Goal: Information Seeking & Learning: Learn about a topic

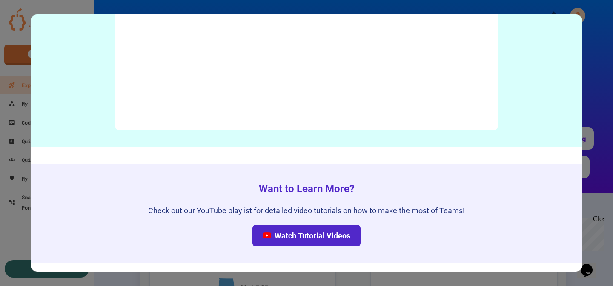
scroll to position [4271, 0]
click at [590, 234] on div at bounding box center [306, 143] width 613 height 286
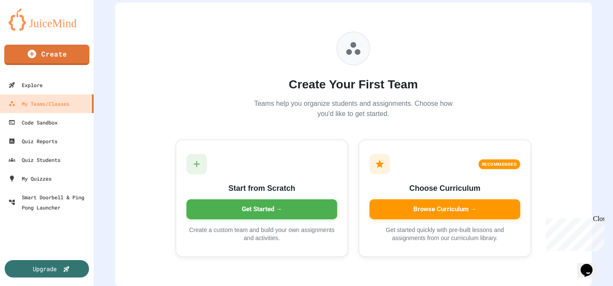
scroll to position [66, 0]
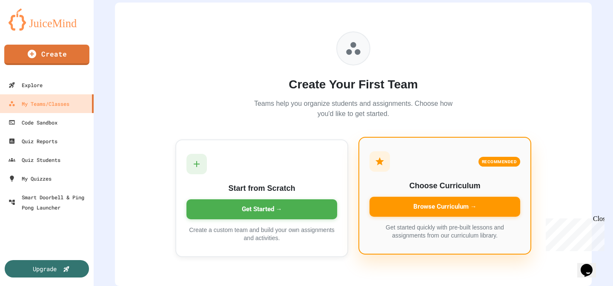
click at [414, 157] on div "RECOMMENDED" at bounding box center [444, 161] width 151 height 20
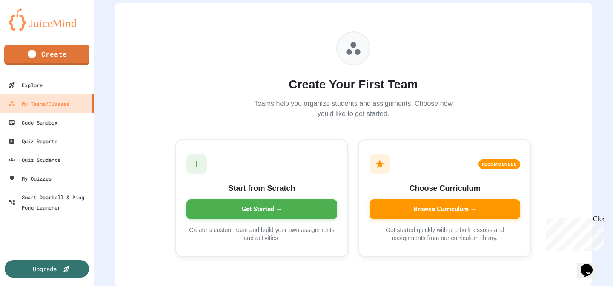
type input "**********"
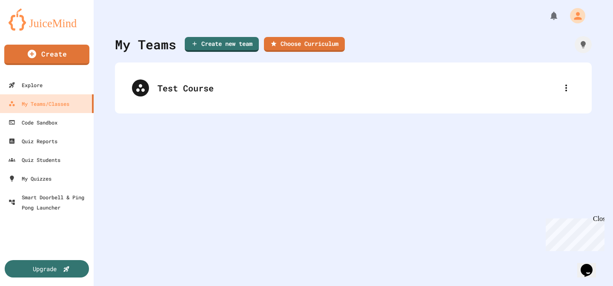
click at [599, 220] on div "Close" at bounding box center [598, 220] width 11 height 11
drag, startPoint x: 299, startPoint y: 116, endPoint x: 328, endPoint y: 117, distance: 28.9
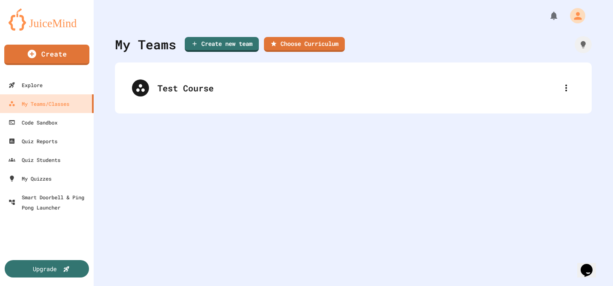
drag, startPoint x: 318, startPoint y: 119, endPoint x: 308, endPoint y: 118, distance: 10.7
drag, startPoint x: 300, startPoint y: 117, endPoint x: 328, endPoint y: 115, distance: 28.2
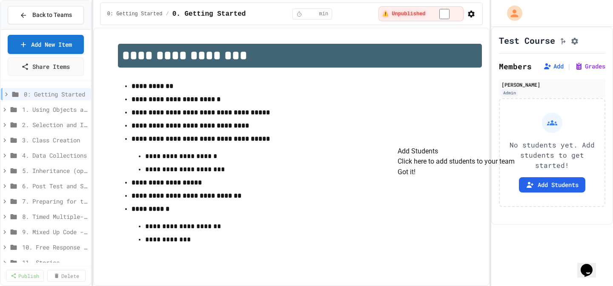
click at [415, 177] on button "Got it!" at bounding box center [406, 172] width 18 height 10
click at [41, 106] on span "1. Using Objects and Methods" at bounding box center [50, 109] width 57 height 9
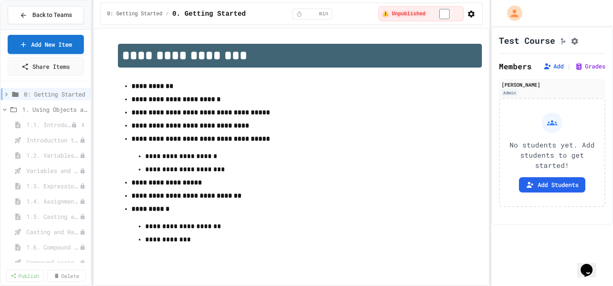
click at [47, 128] on span "1.1. Introduction to Algorithms, Programming, and Compilers" at bounding box center [48, 124] width 45 height 9
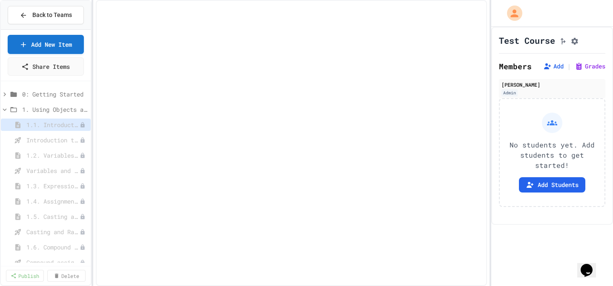
select select "***"
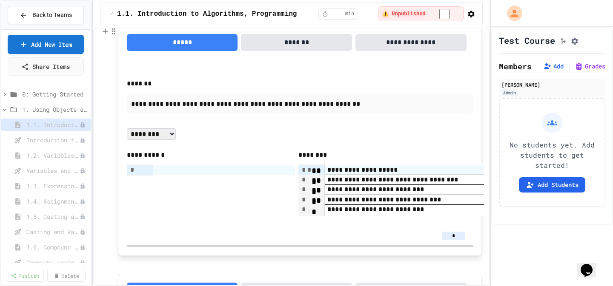
scroll to position [618, 0]
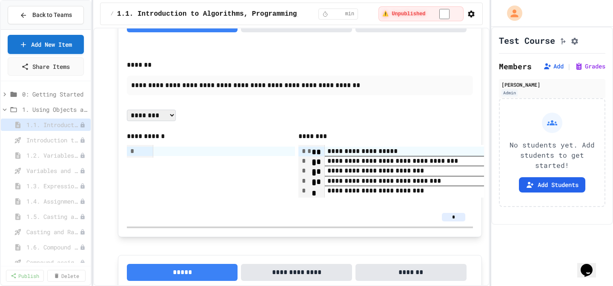
click at [242, 151] on div at bounding box center [223, 151] width 141 height 9
click at [161, 121] on select "**********" at bounding box center [151, 115] width 49 height 11
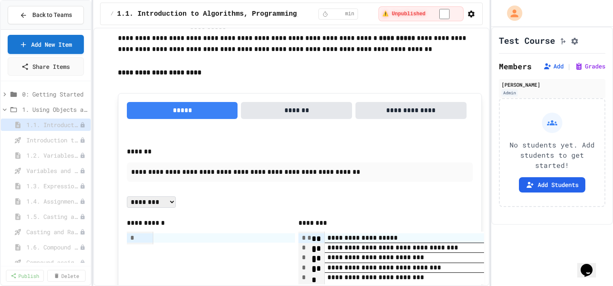
scroll to position [532, 0]
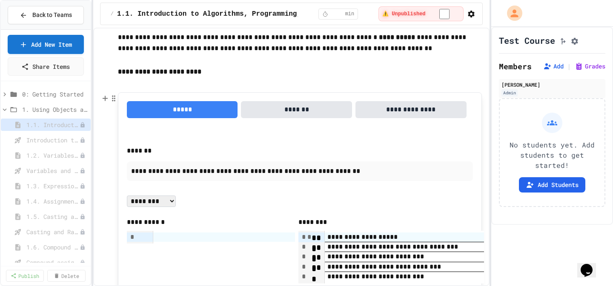
click at [306, 108] on button "*******" at bounding box center [296, 109] width 111 height 17
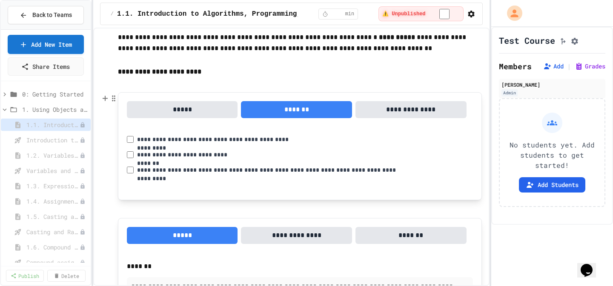
click at [391, 108] on button "**********" at bounding box center [410, 109] width 111 height 17
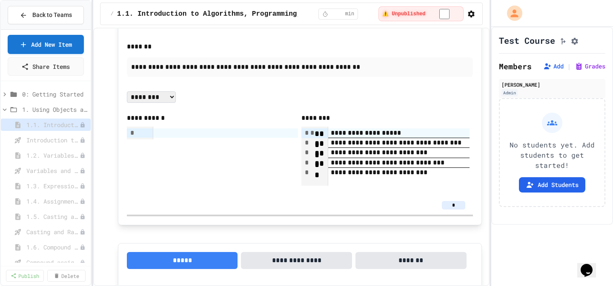
scroll to position [628, 0]
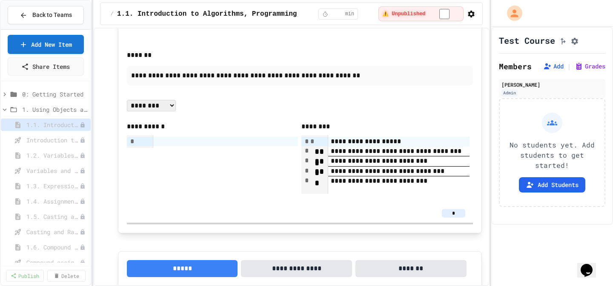
drag, startPoint x: 318, startPoint y: 141, endPoint x: 189, endPoint y: 140, distance: 128.9
click at [310, 143] on span "*" at bounding box center [312, 141] width 5 height 6
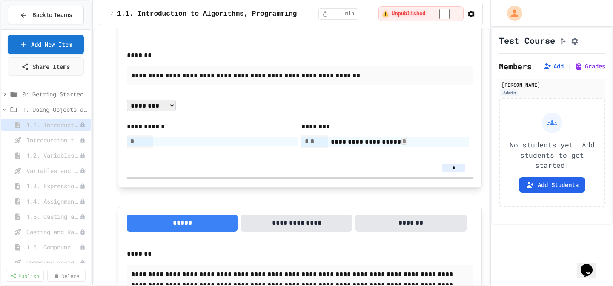
click at [310, 143] on span "*" at bounding box center [312, 141] width 5 height 6
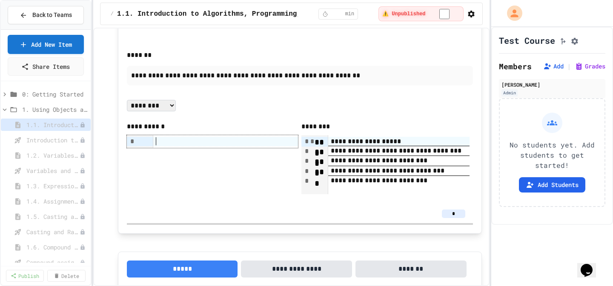
click at [265, 139] on div at bounding box center [225, 141] width 145 height 9
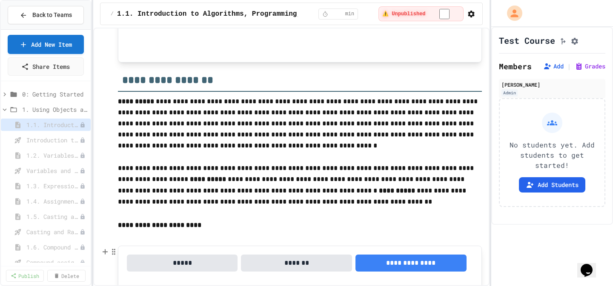
scroll to position [76, 0]
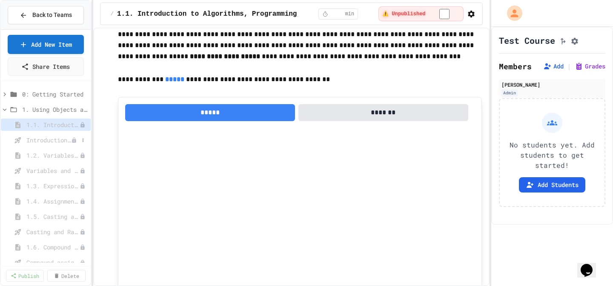
click at [44, 137] on span "Introduction to Algorithms, Programming, and Compilers" at bounding box center [48, 140] width 45 height 9
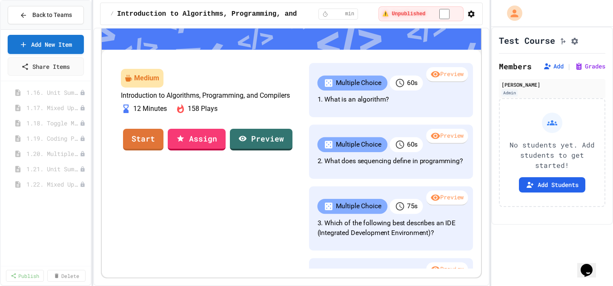
scroll to position [427, 0]
click at [47, 204] on span "1.26. Practice Test for Objects (1.12-1.14)" at bounding box center [48, 203] width 45 height 9
